Goal: Book appointment/travel/reservation

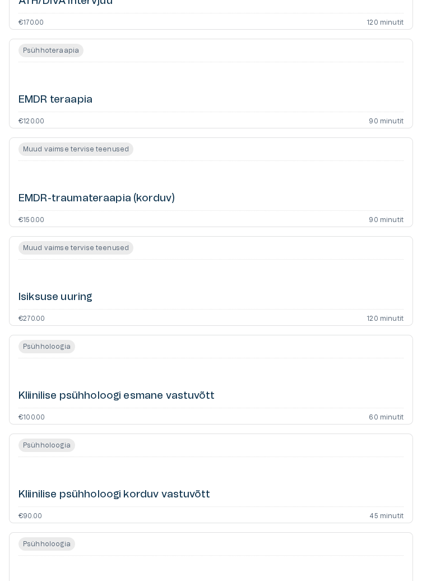
scroll to position [260, 0]
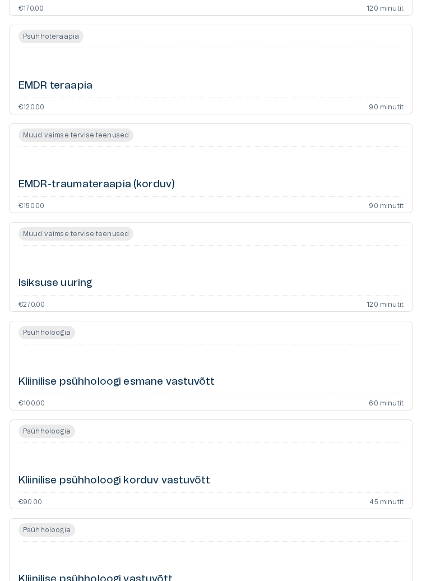
click at [87, 274] on div "Isiksuse uuring" at bounding box center [211, 270] width 385 height 40
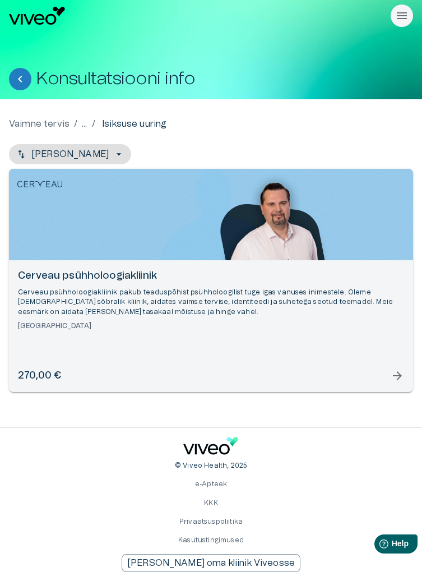
click at [394, 374] on span "arrow_forward" at bounding box center [397, 375] width 13 height 13
